Goal: Transaction & Acquisition: Purchase product/service

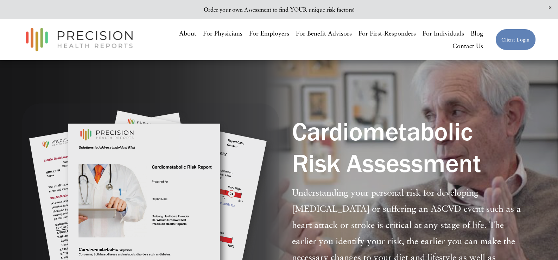
scroll to position [140, 0]
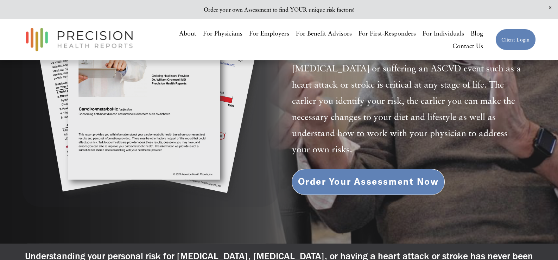
click at [397, 183] on link "Order Your Assessment Now" at bounding box center [368, 182] width 153 height 26
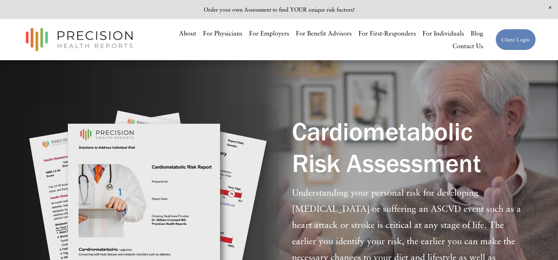
click at [452, 31] on link "For Individuals" at bounding box center [444, 33] width 42 height 13
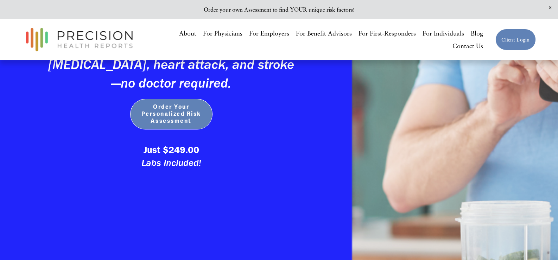
scroll to position [176, 0]
